Goal: Find specific page/section: Find specific page/section

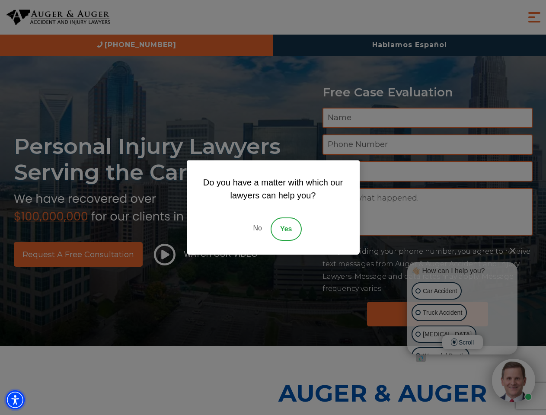
click at [15, 400] on img "Accessibility Menu" at bounding box center [15, 399] width 19 height 19
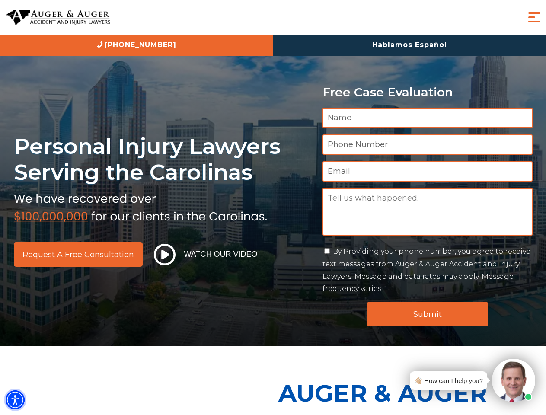
click at [15, 400] on img "Accessibility Menu" at bounding box center [15, 399] width 19 height 19
